Goal: Information Seeking & Learning: Learn about a topic

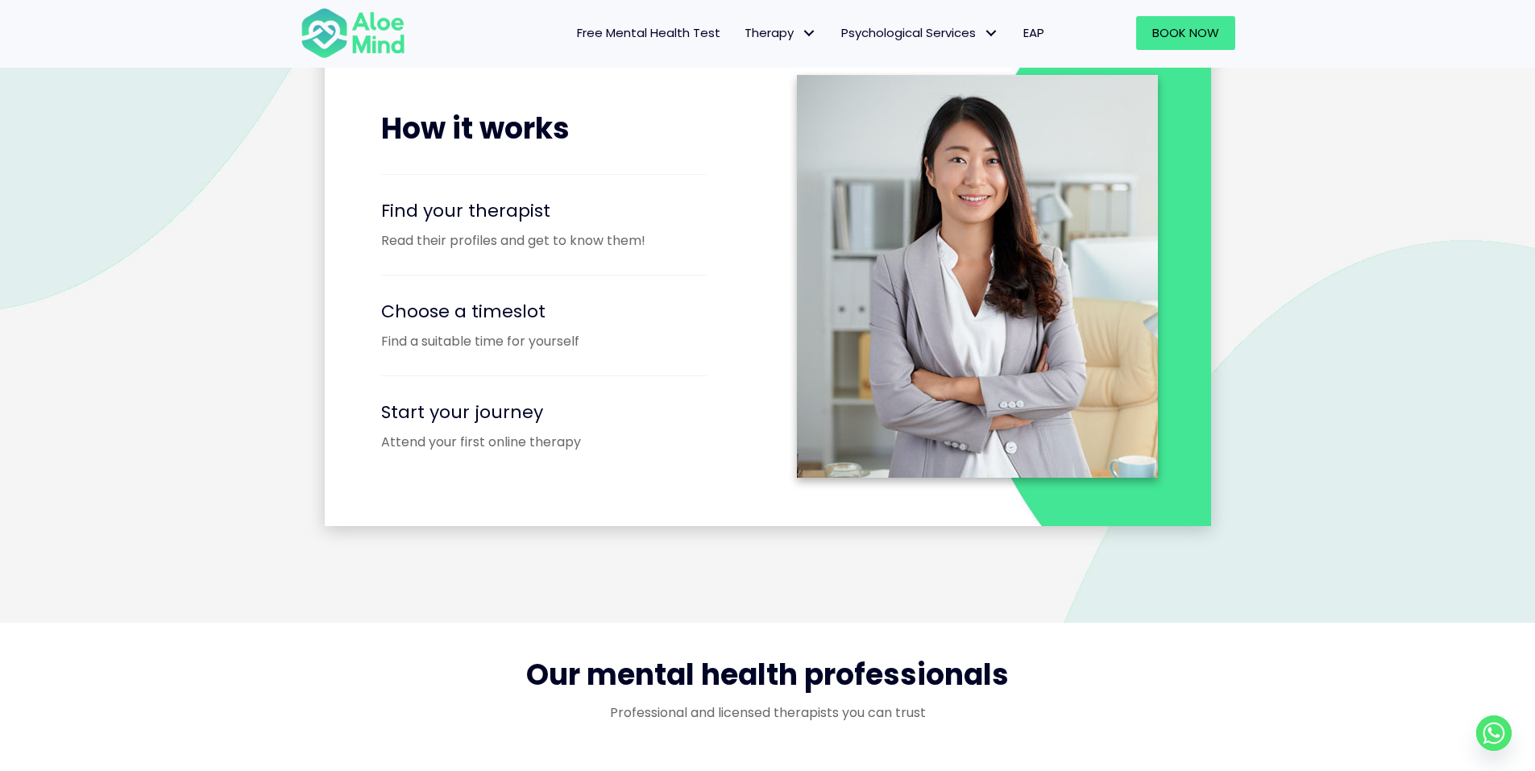
scroll to position [2698, 0]
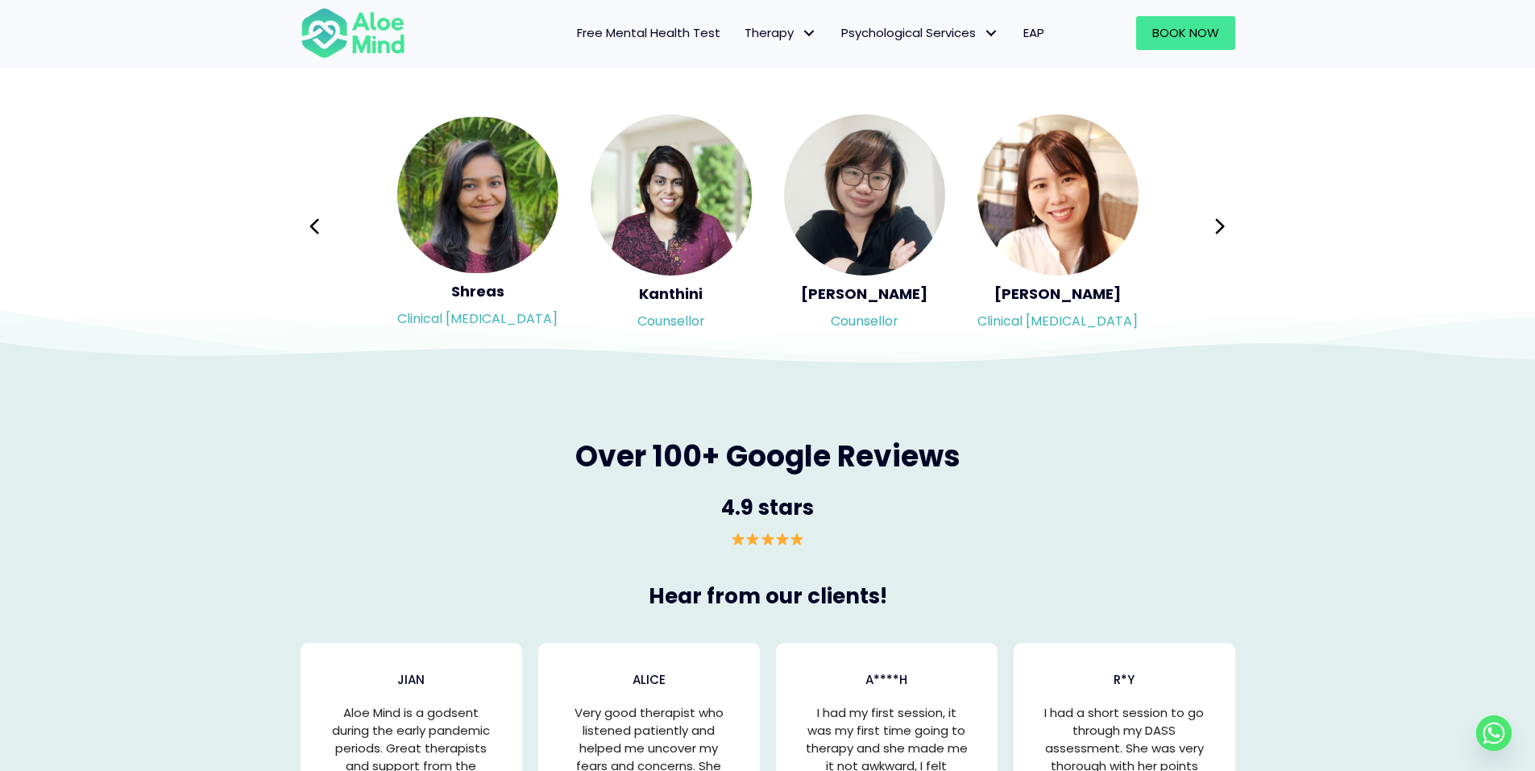
click at [1220, 211] on div "Syndy Clinical psychologist Diveena Clinical psychologist Elynna Counsellor Eme…" at bounding box center [768, 226] width 935 height 227
click at [322, 232] on button "Previous" at bounding box center [315, 226] width 39 height 39
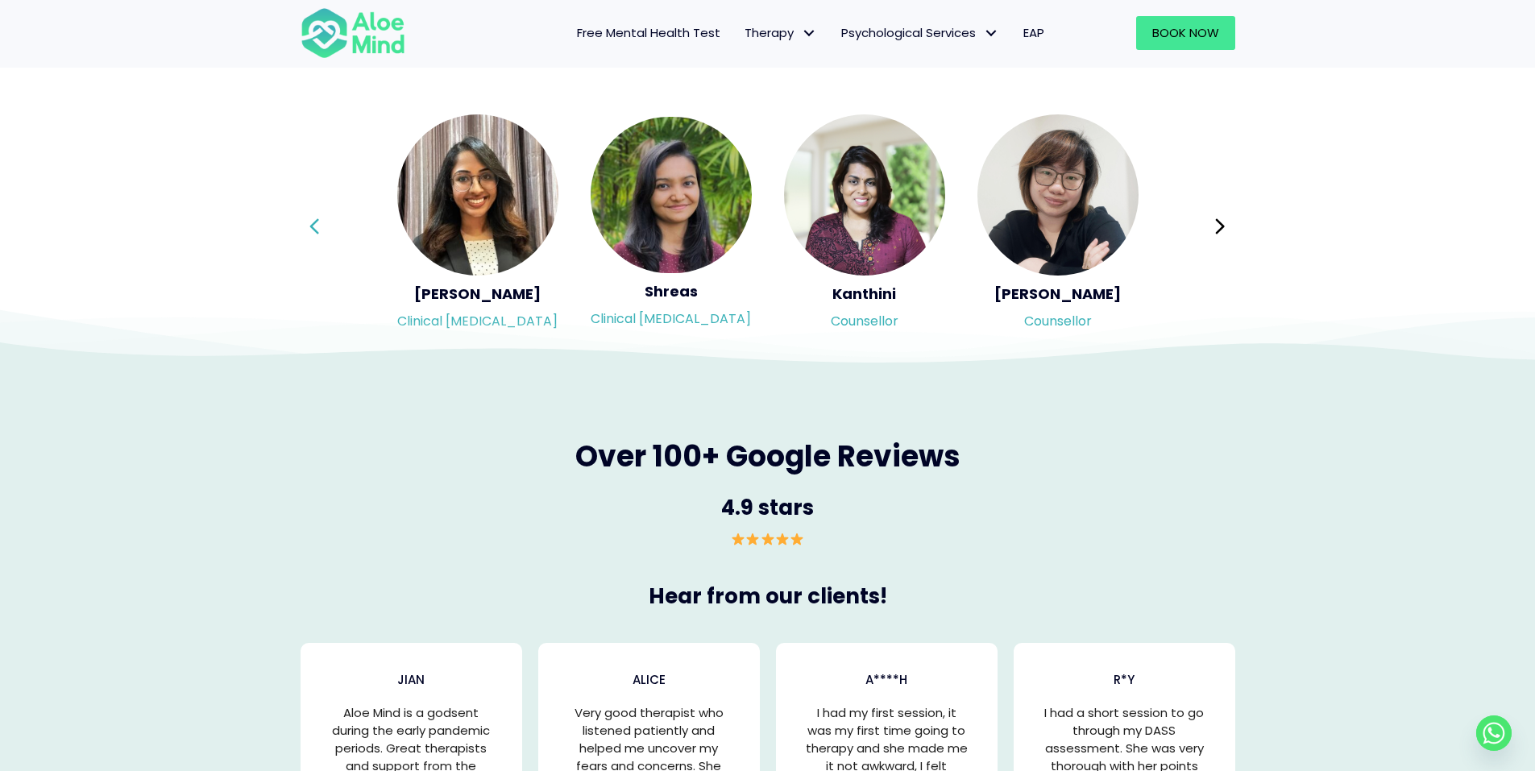
click at [322, 232] on button "Previous" at bounding box center [315, 226] width 39 height 39
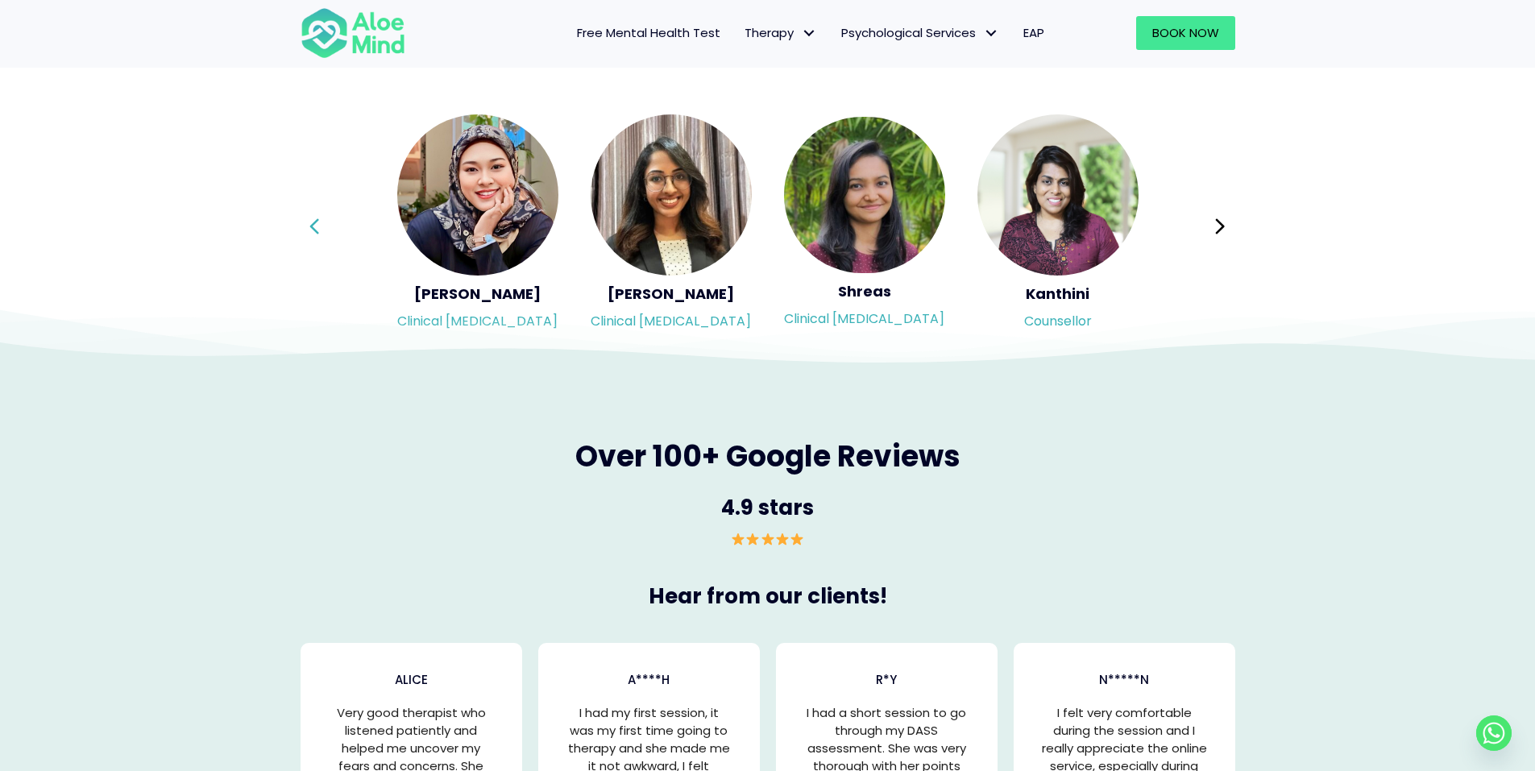
click at [322, 232] on button "Previous" at bounding box center [315, 226] width 39 height 39
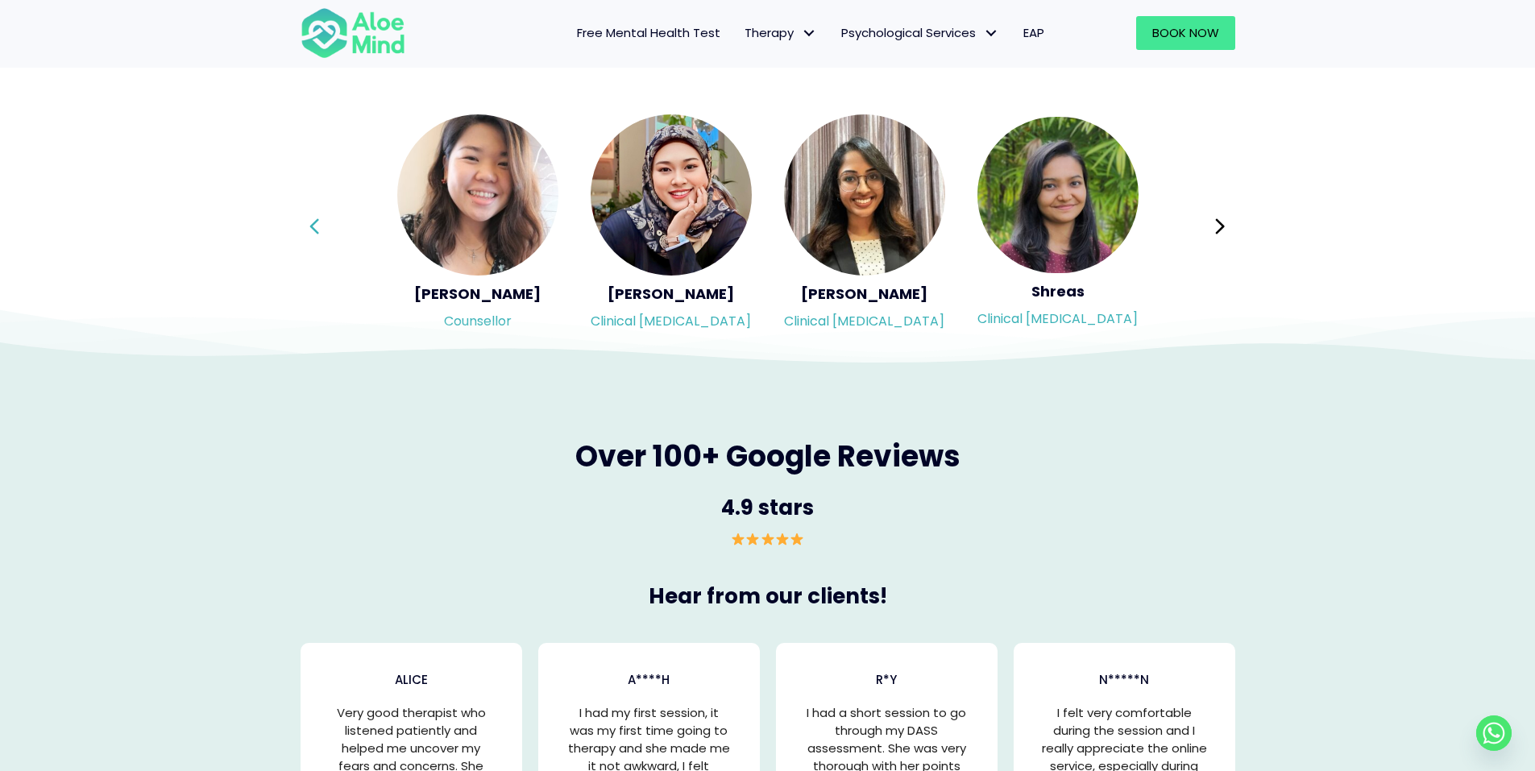
click at [322, 232] on button "Previous" at bounding box center [315, 226] width 39 height 39
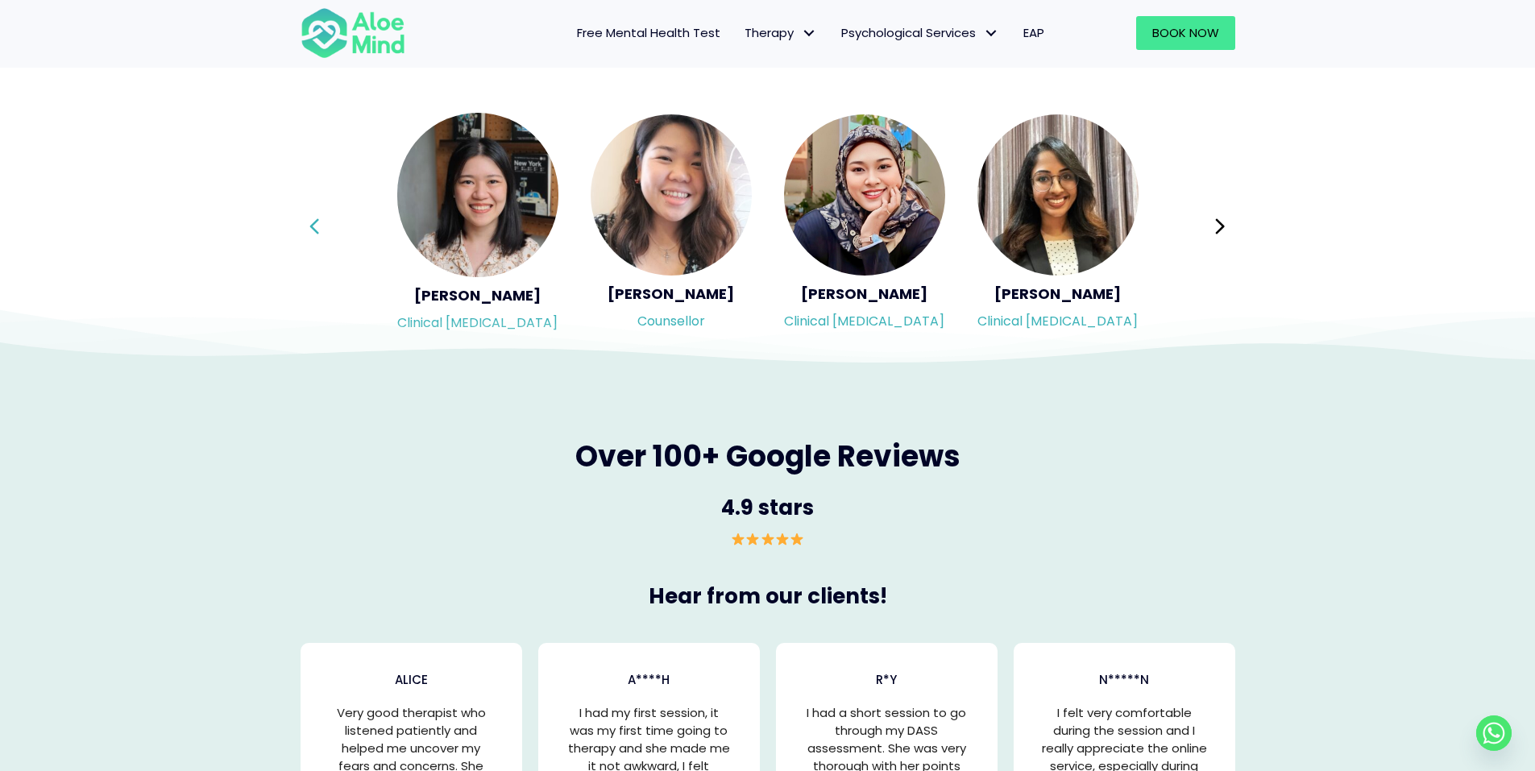
click at [322, 232] on div "Syndy Clinical psychologist Diveena Clinical psychologist Elynna Counsellor Eme…" at bounding box center [768, 226] width 935 height 227
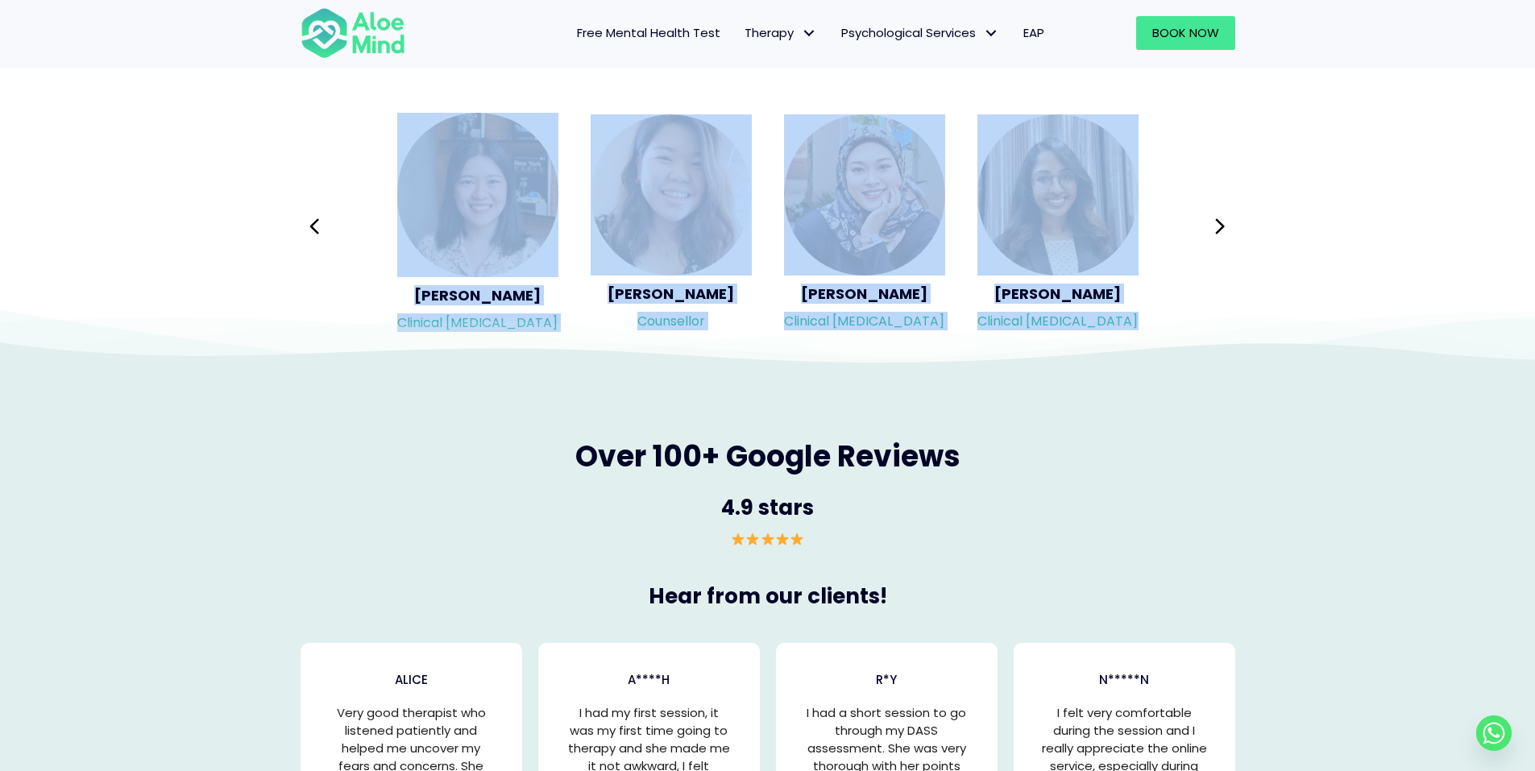
click at [322, 232] on div "Syndy Clinical psychologist Diveena Clinical psychologist Elynna Counsellor Eme…" at bounding box center [768, 226] width 935 height 227
click at [322, 232] on button "Previous" at bounding box center [315, 226] width 39 height 39
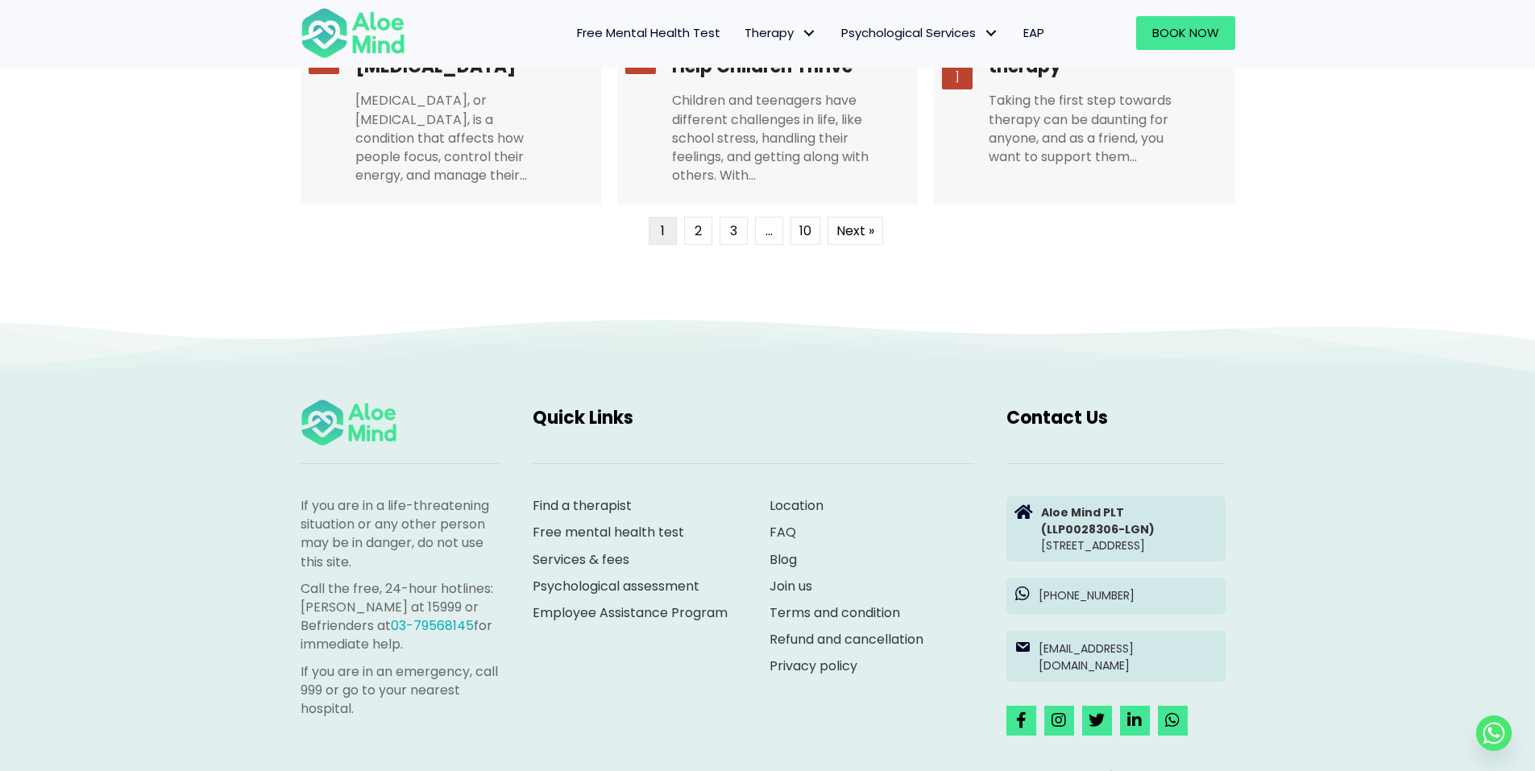
scroll to position [4162, 0]
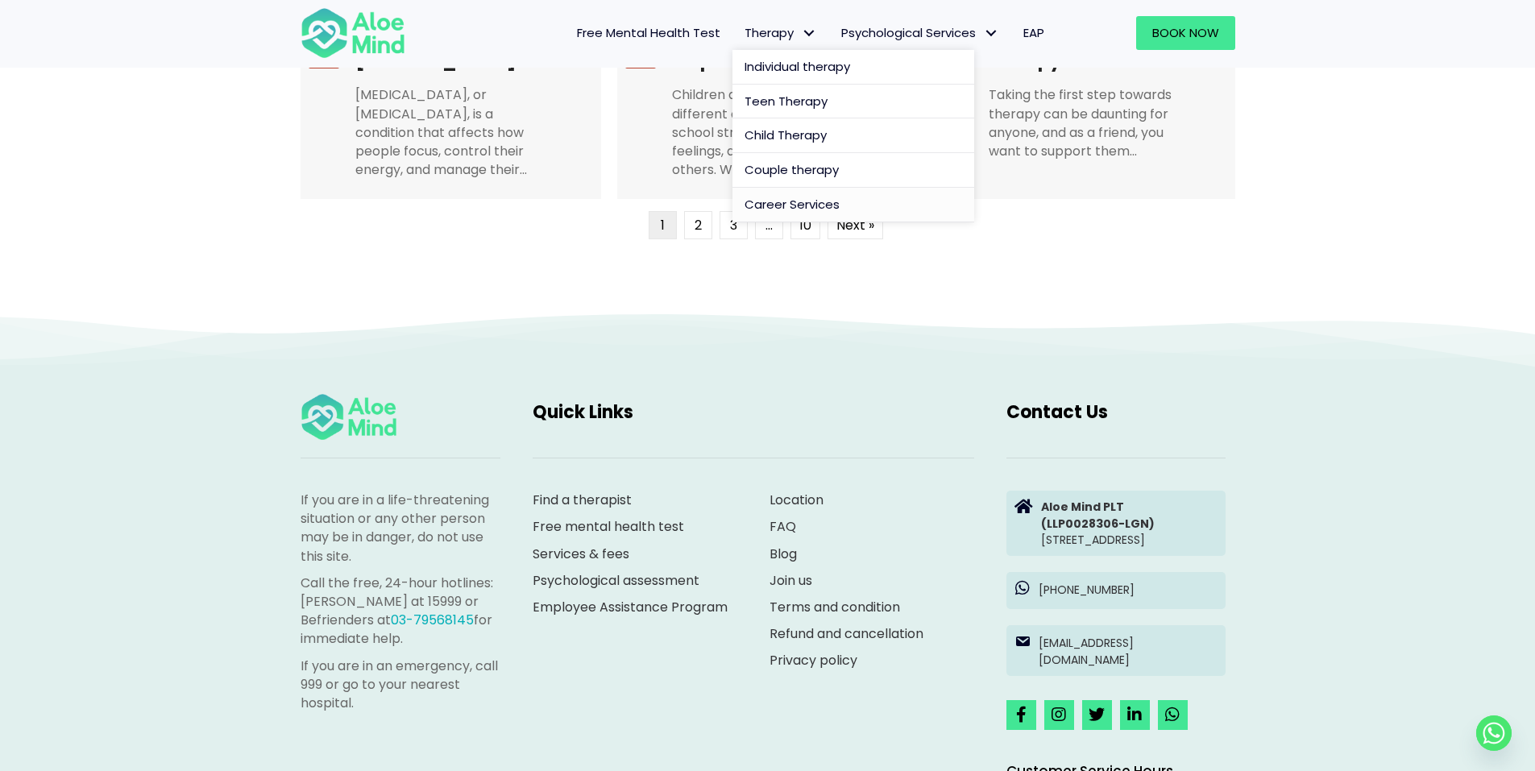
click at [826, 205] on span "Career Services" at bounding box center [792, 204] width 95 height 17
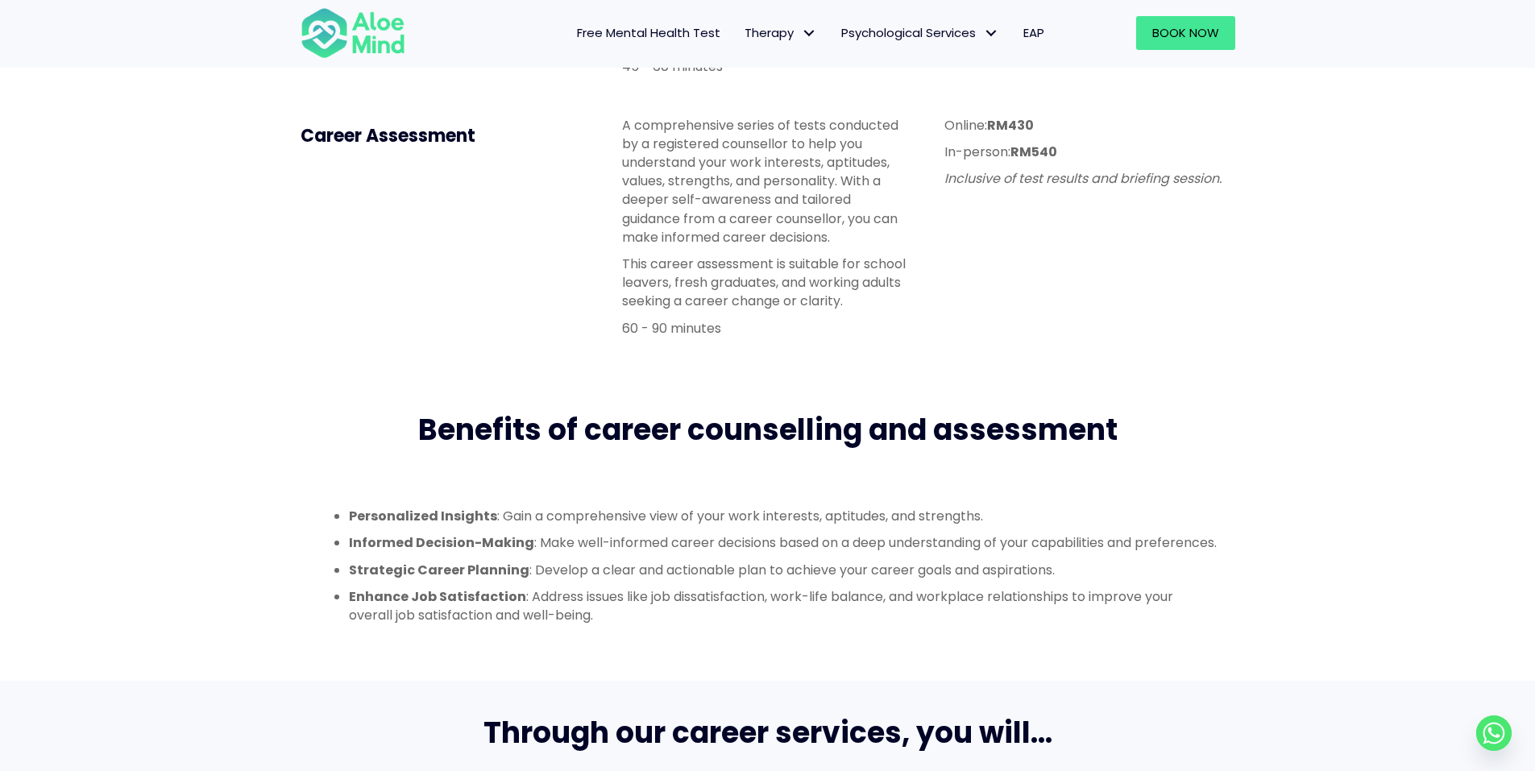
scroll to position [1349, 0]
